Goal: Task Accomplishment & Management: Manage account settings

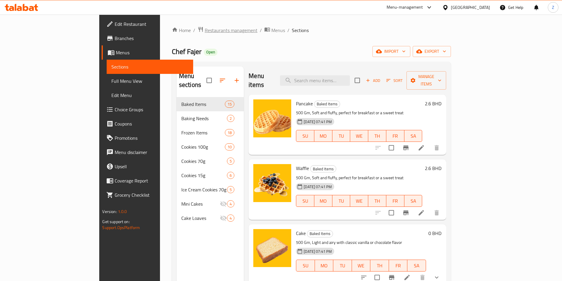
click at [205, 29] on span "Restaurants management" at bounding box center [231, 30] width 53 height 7
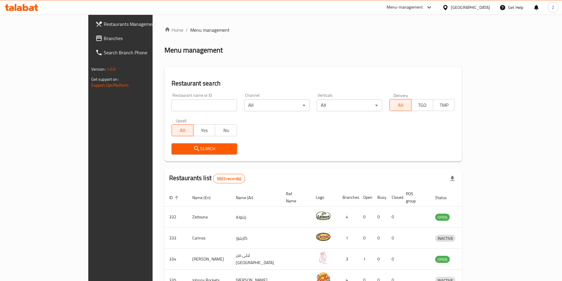
click at [172, 106] on input "search" at bounding box center [204, 105] width 65 height 12
type input "medzo"
click button "Search" at bounding box center [204, 148] width 65 height 11
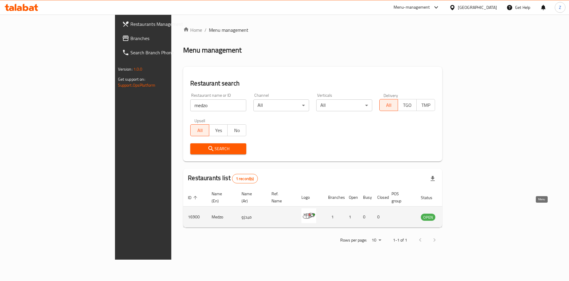
click at [463, 213] on link "enhanced table" at bounding box center [457, 216] width 11 height 7
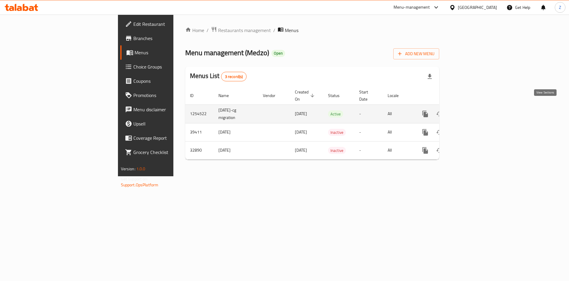
click at [475, 107] on link "enhanced table" at bounding box center [468, 114] width 14 height 14
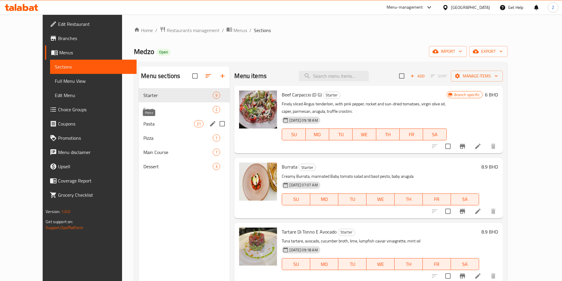
drag, startPoint x: 134, startPoint y: 123, endPoint x: 176, endPoint y: 117, distance: 42.2
click at [143, 123] on span "Pasta" at bounding box center [168, 123] width 51 height 7
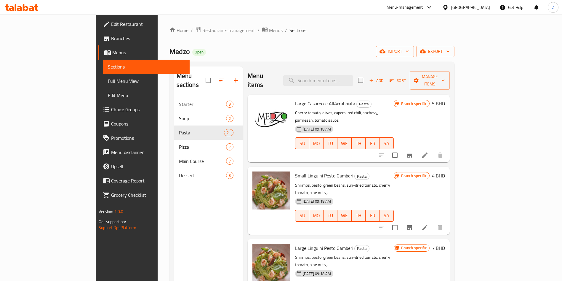
click at [297, 99] on span "Large Casarecce AllArrabbiata" at bounding box center [325, 103] width 60 height 9
copy h6 "Large Casarecce AllArrabbiata"
click at [335, 75] on input "search" at bounding box center [318, 80] width 70 height 10
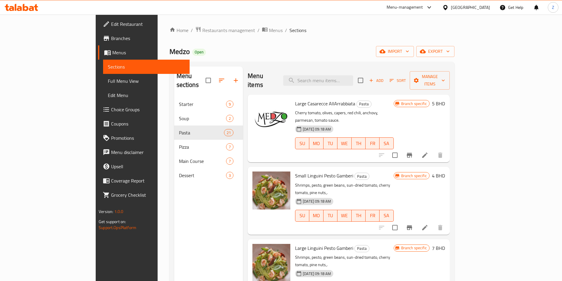
paste input "Large Casarecce AllArrabbiata"
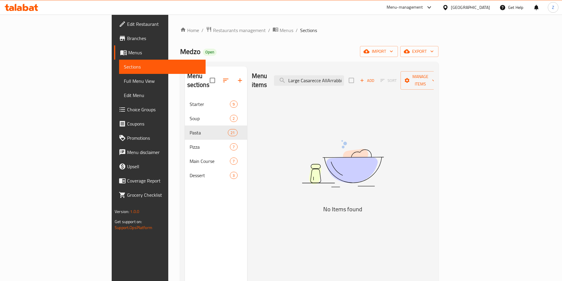
drag, startPoint x: 335, startPoint y: 76, endPoint x: 231, endPoint y: 56, distance: 105.7
click at [269, 76] on div "Menu items Large Casarecce AllArrabbiata Add Sort Manage items" at bounding box center [343, 80] width 182 height 28
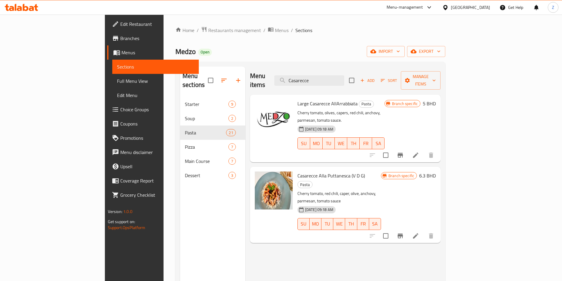
type input "Casarecce"
click at [302, 171] on span "Casarecce Alla Puttanesca (V D G)" at bounding box center [331, 175] width 68 height 9
copy h6 "Casarecce Alla Puttanesca (V D G)"
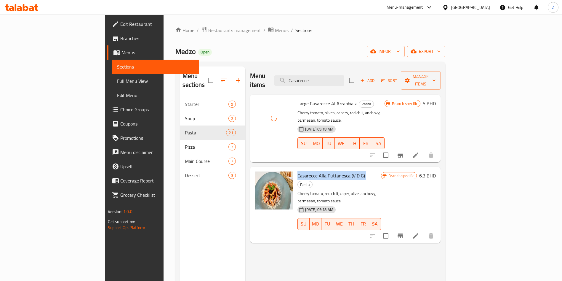
copy h6 "Casarecce Alla Puttanesca (V D G)"
click at [419, 151] on icon at bounding box center [415, 154] width 7 height 7
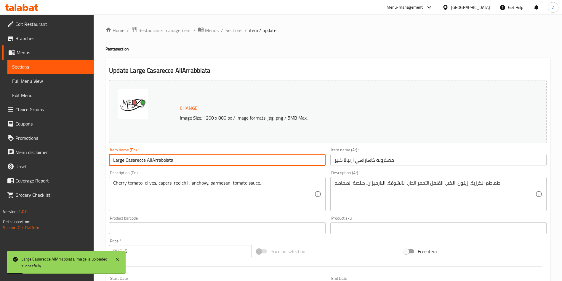
drag, startPoint x: 117, startPoint y: 154, endPoint x: 0, endPoint y: 151, distance: 117.4
click at [5, 146] on div "Edit Restaurant Branches Menus Sections Full Menu View Edit Menu Choice Groups …" at bounding box center [281, 221] width 562 height 413
paste input "Casarecce Alla Puttanesca (V D G)"
drag, startPoint x: 179, startPoint y: 156, endPoint x: 250, endPoint y: 188, distance: 78.3
click at [166, 156] on input "Casarecce Alla Puttanesca (V D G)" at bounding box center [217, 160] width 216 height 12
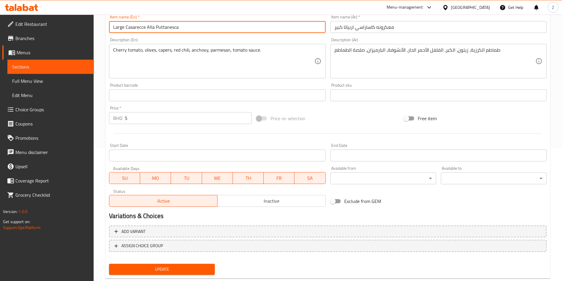
scroll to position [147, 0]
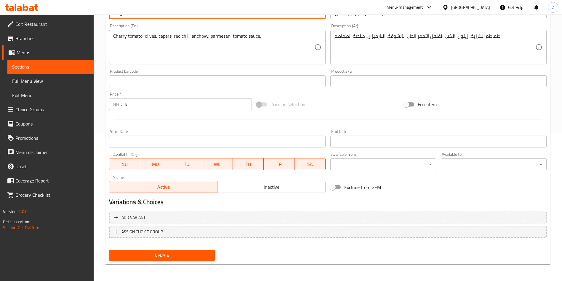
type input "Large Casarecce Alla Puttanesca"
click at [146, 254] on span "Update" at bounding box center [162, 254] width 96 height 7
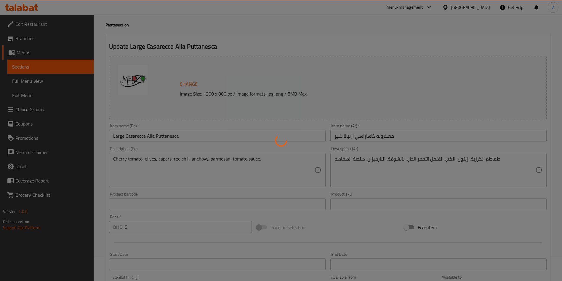
scroll to position [0, 0]
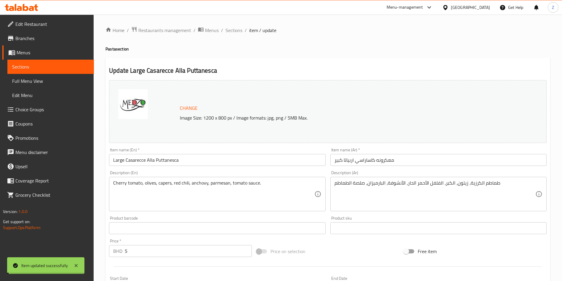
drag, startPoint x: 234, startPoint y: 29, endPoint x: 248, endPoint y: 44, distance: 20.5
click at [234, 30] on span "Sections" at bounding box center [233, 30] width 17 height 7
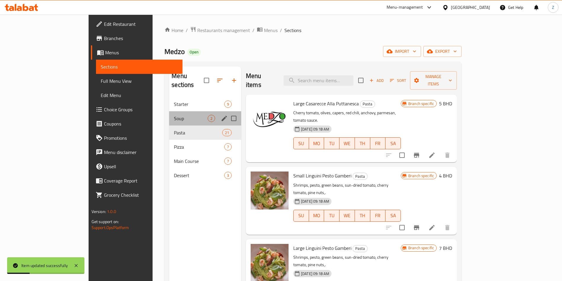
click at [169, 111] on div "Soup 2" at bounding box center [205, 118] width 72 height 14
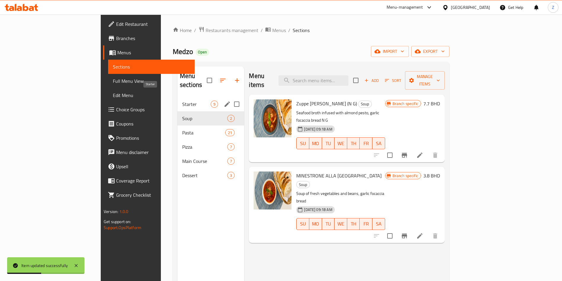
click at [182, 100] on span "Starter" at bounding box center [196, 103] width 28 height 7
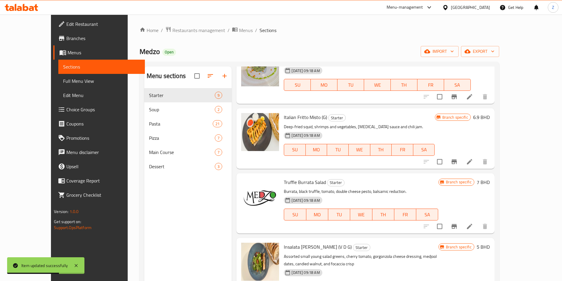
scroll to position [178, 0]
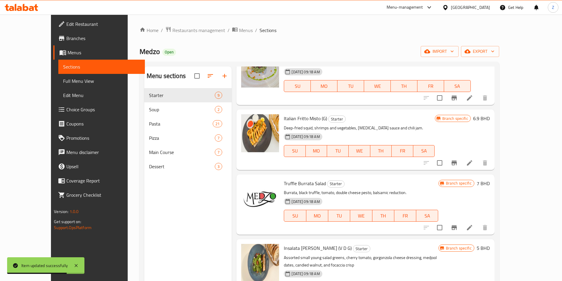
click at [292, 183] on span "Truffle Burrata Salad" at bounding box center [305, 183] width 42 height 9
copy h6 "Truffle Burrata Salad"
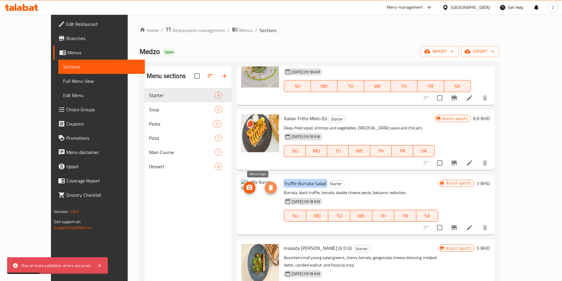
click at [269, 185] on icon "delete image" at bounding box center [271, 187] width 4 height 5
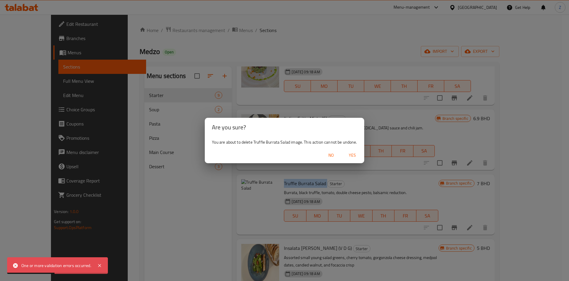
drag, startPoint x: 355, startPoint y: 153, endPoint x: 359, endPoint y: 153, distance: 4.7
click at [358, 154] on span "Yes" at bounding box center [352, 154] width 14 height 7
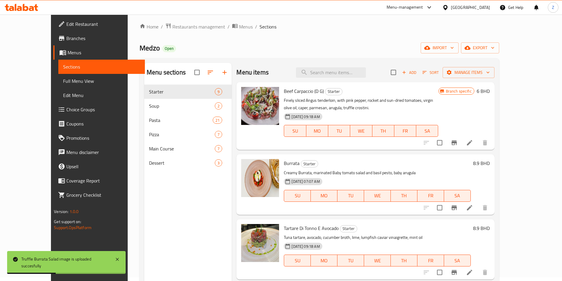
scroll to position [0, 0]
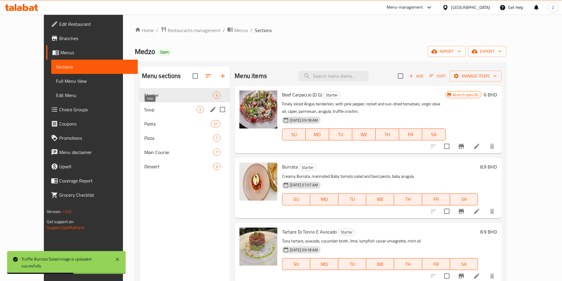
click at [144, 106] on span "Soup" at bounding box center [170, 109] width 52 height 7
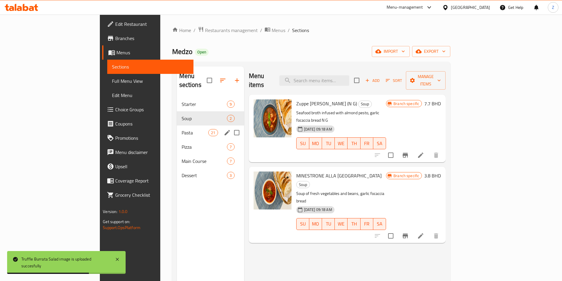
drag, startPoint x: 129, startPoint y: 119, endPoint x: 172, endPoint y: 116, distance: 42.8
click at [177, 125] on div "Pasta 21" at bounding box center [210, 132] width 67 height 14
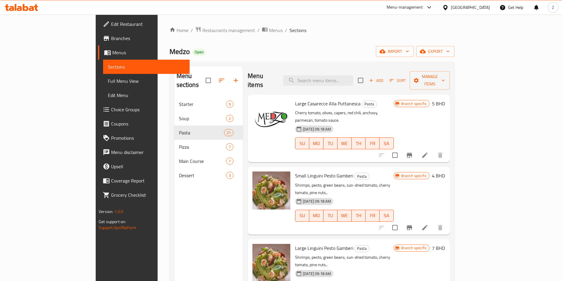
click at [296, 99] on span "Large Casarecce Alla Puttanesca" at bounding box center [327, 103] width 65 height 9
click at [295, 99] on span "Large Casarecce Alla Puttanesca" at bounding box center [327, 103] width 65 height 9
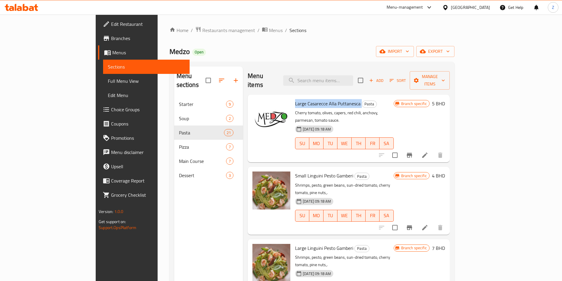
click at [295, 99] on span "Large Casarecce Alla Puttanesca" at bounding box center [327, 103] width 65 height 9
click at [396, 99] on div "Large Casarecce Alla Puttanesca Pasta Cherry tomato, olives, capers, red chili,…" at bounding box center [344, 128] width 103 height 63
drag, startPoint x: 335, startPoint y: 94, endPoint x: 284, endPoint y: 91, distance: 51.0
click at [295, 99] on span "Large Casarecce Alla Puttanesca" at bounding box center [327, 103] width 65 height 9
copy span "Casarecce Alla Puttanesca"
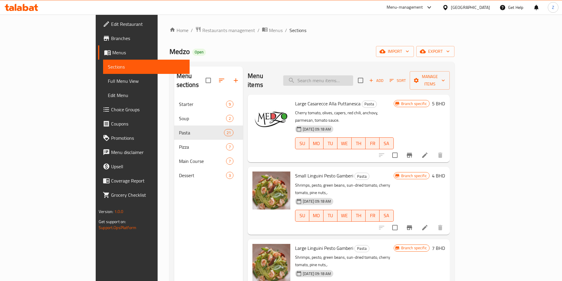
drag, startPoint x: 339, startPoint y: 76, endPoint x: 341, endPoint y: 81, distance: 5.1
click at [339, 76] on input "search" at bounding box center [318, 80] width 70 height 10
paste input "Casarecce Alla Puttanesca"
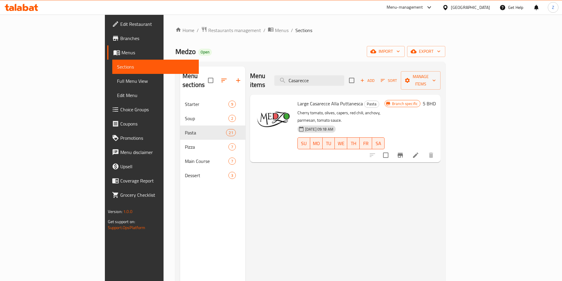
type input "Casarecce"
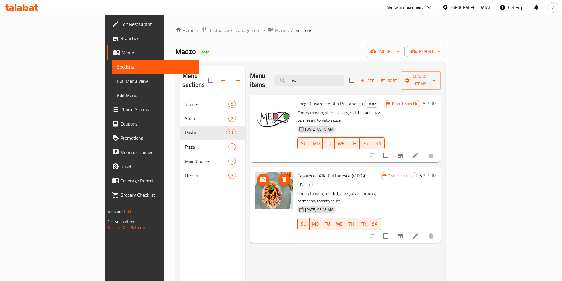
type input "casa"
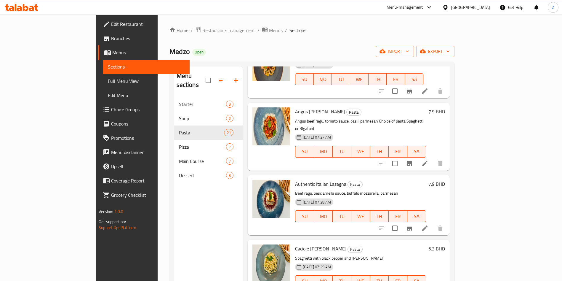
scroll to position [1094, 0]
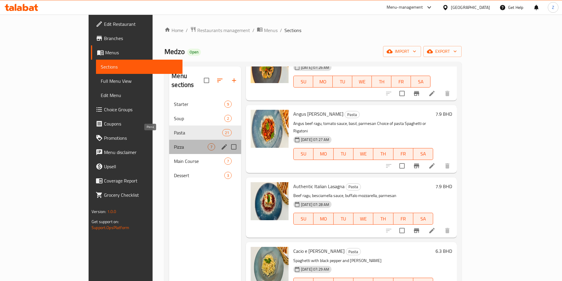
click at [174, 143] on span "Pizza" at bounding box center [191, 146] width 34 height 7
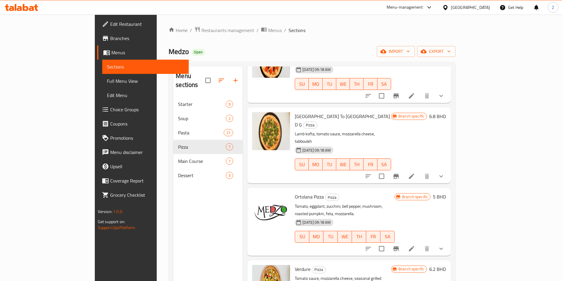
scroll to position [178, 0]
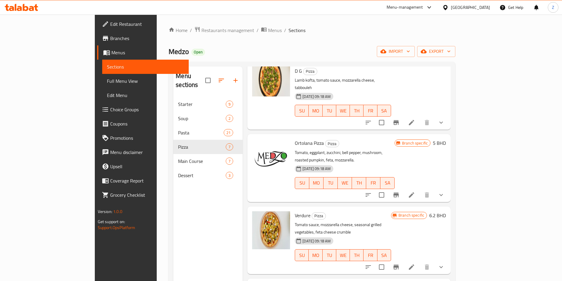
click at [295, 138] on span "Ortolana Pizza" at bounding box center [309, 142] width 29 height 9
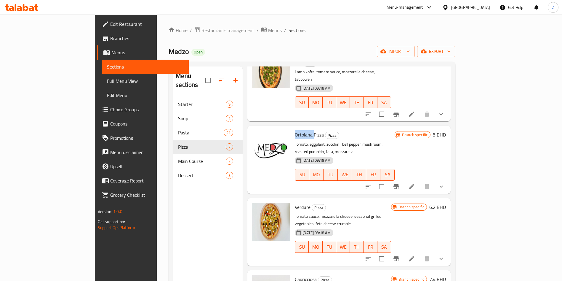
scroll to position [187, 0]
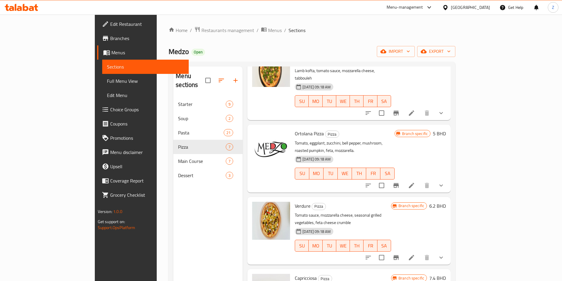
click at [295, 129] on span "Ortolana Pizza" at bounding box center [309, 133] width 29 height 9
drag, startPoint x: 278, startPoint y: 102, endPoint x: 284, endPoint y: 106, distance: 6.8
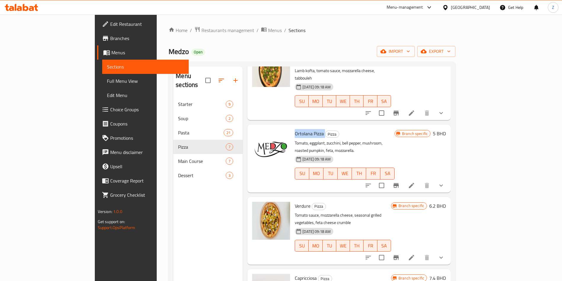
click at [295, 129] on span "Ortolana Pizza" at bounding box center [309, 133] width 29 height 9
copy h6 "Ortolana Pizza"
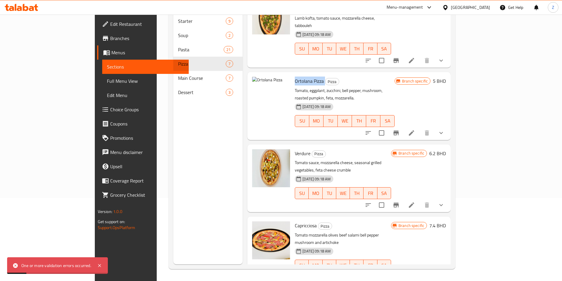
scroll to position [143, 0]
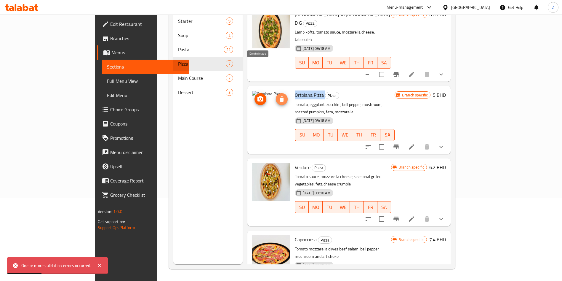
click at [280, 96] on icon "delete image" at bounding box center [282, 98] width 4 height 5
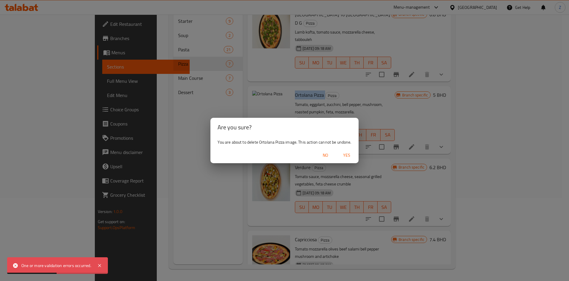
click at [347, 151] on button "Yes" at bounding box center [346, 155] width 19 height 11
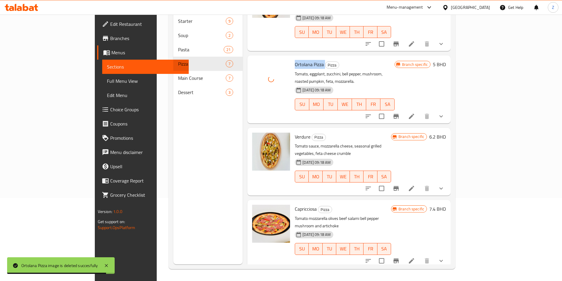
scroll to position [187, 0]
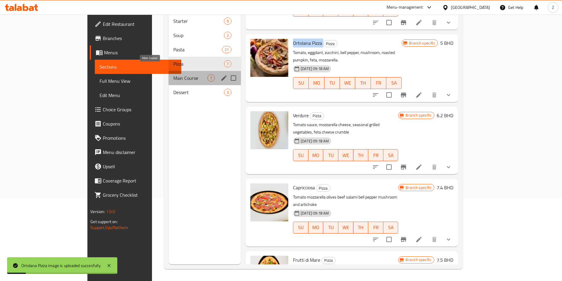
click at [173, 74] on span "Main Course" at bounding box center [190, 77] width 34 height 7
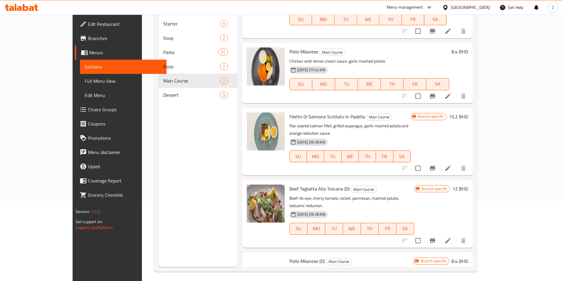
scroll to position [83, 0]
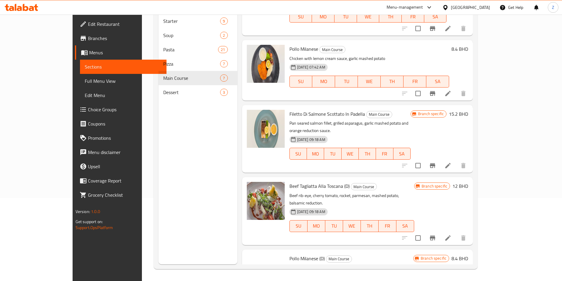
click at [292, 254] on span "Pollo Milanese (D)" at bounding box center [306, 258] width 35 height 9
copy h6 "Pollo Milanese (D)"
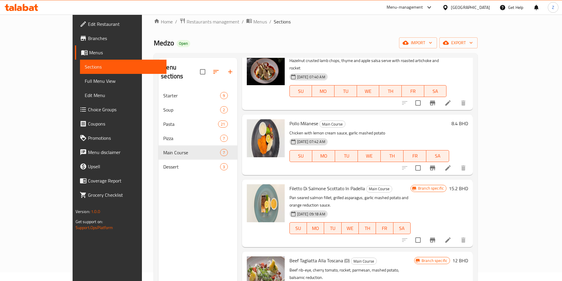
scroll to position [0, 0]
